Goal: Check status: Check status

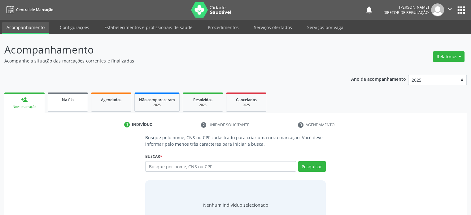
click at [64, 103] on link "Na fila" at bounding box center [68, 102] width 40 height 19
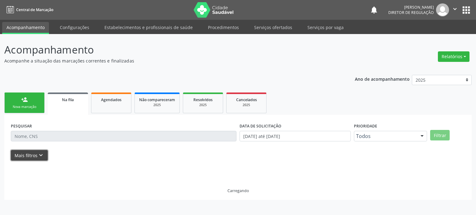
click at [33, 156] on button "Mais filtros keyboard_arrow_down" at bounding box center [29, 155] width 37 height 11
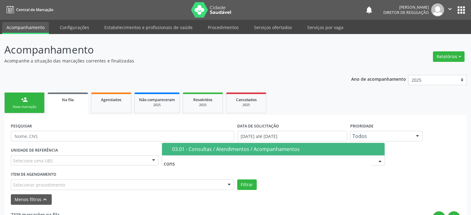
type input "consu"
click at [203, 150] on div "03.01 - Consultas / Atendimentos / Acompanhamentos" at bounding box center [276, 149] width 209 height 5
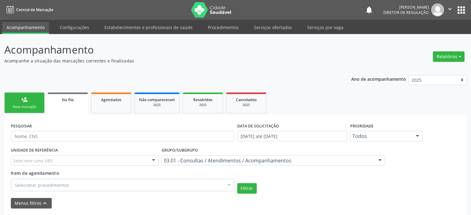
click at [69, 185] on div "Selecionar procedimentos" at bounding box center [122, 185] width 223 height 12
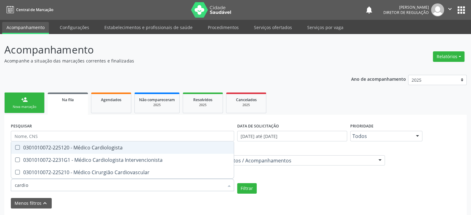
type input "cardiol"
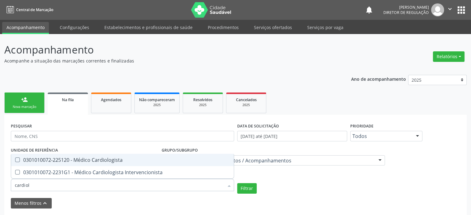
click at [112, 158] on div "0301010072-225120 - Médico Cardiologista" at bounding box center [122, 160] width 215 height 5
checkbox Cardiologista "true"
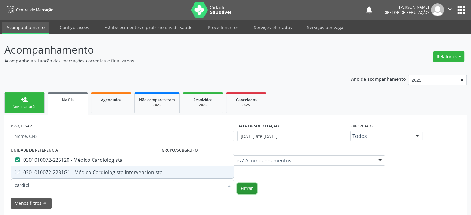
checkbox Intervencionista "true"
click at [249, 189] on button "Filtrar" at bounding box center [247, 188] width 20 height 11
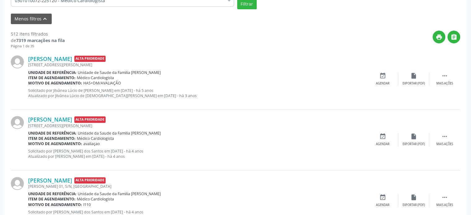
scroll to position [186, 0]
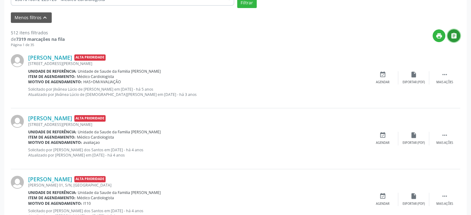
click at [455, 36] on icon "" at bounding box center [454, 36] width 7 height 7
